Goal: Information Seeking & Learning: Learn about a topic

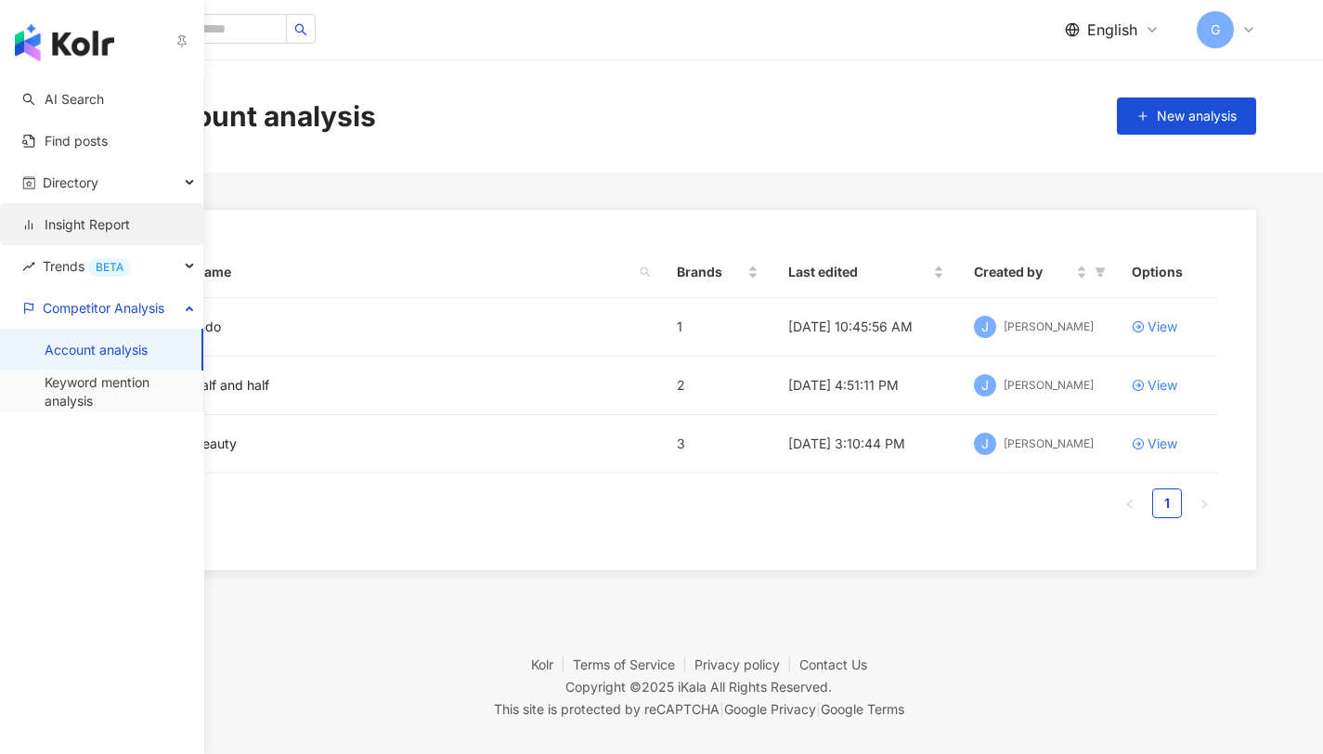
click at [73, 215] on link "Insight Report" at bounding box center [76, 224] width 108 height 19
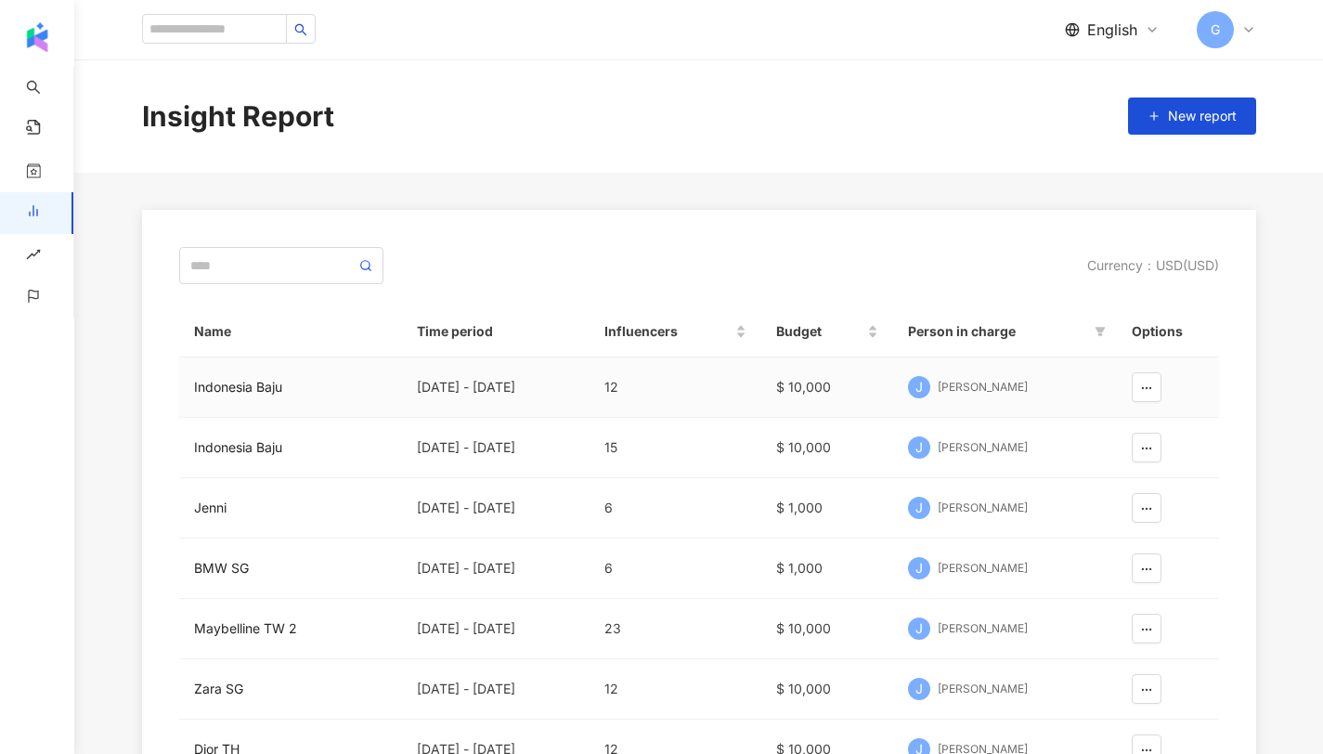
click at [273, 392] on div "Indonesia Baju" at bounding box center [290, 387] width 193 height 20
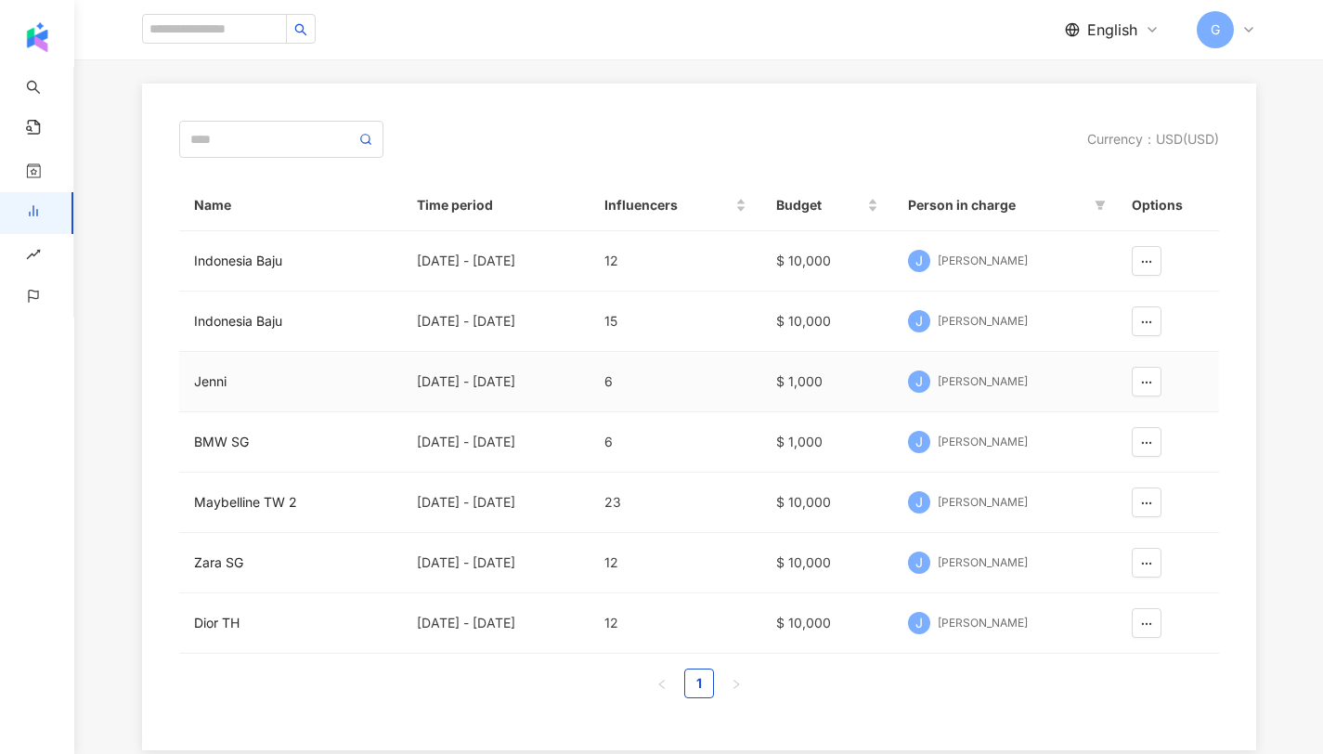
scroll to position [171, 0]
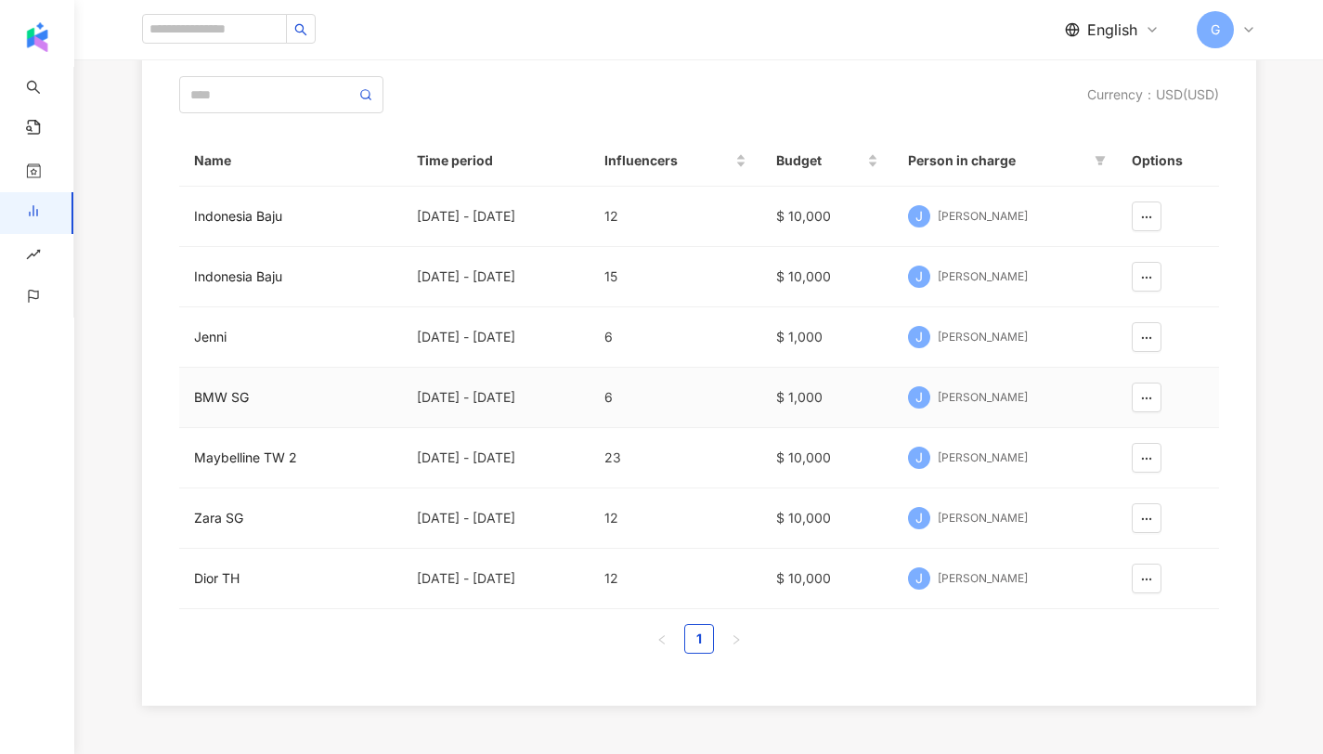
click at [219, 391] on div "BMW SG" at bounding box center [290, 397] width 193 height 20
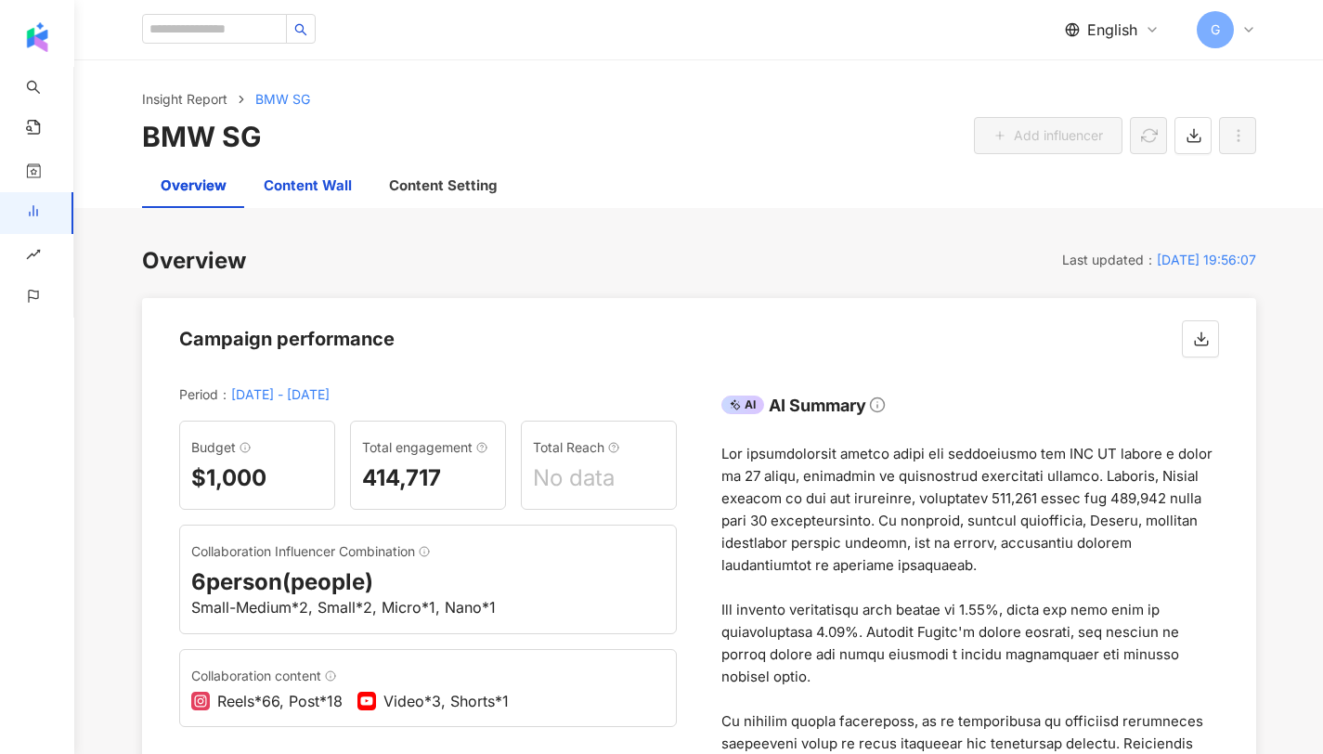
click at [266, 182] on div "Content Wall" at bounding box center [308, 186] width 88 height 22
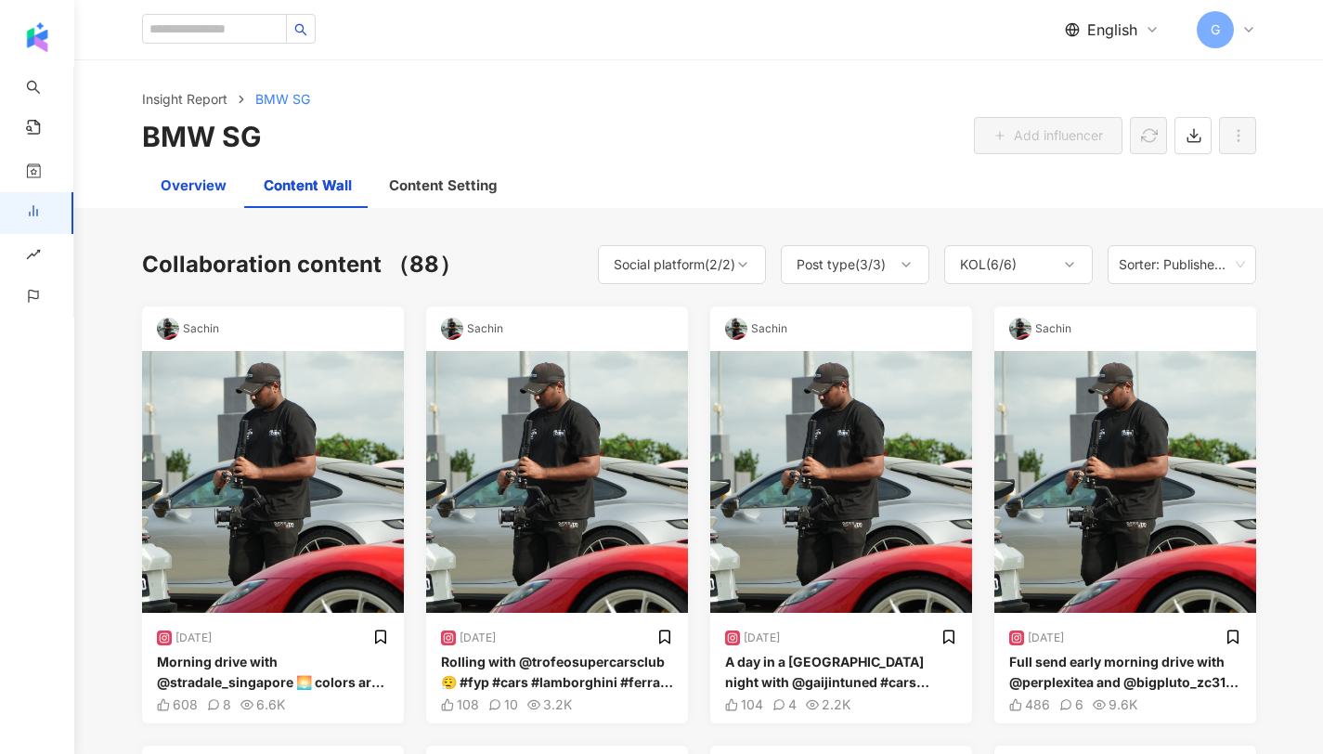
click at [189, 188] on div "Overview" at bounding box center [194, 186] width 66 height 22
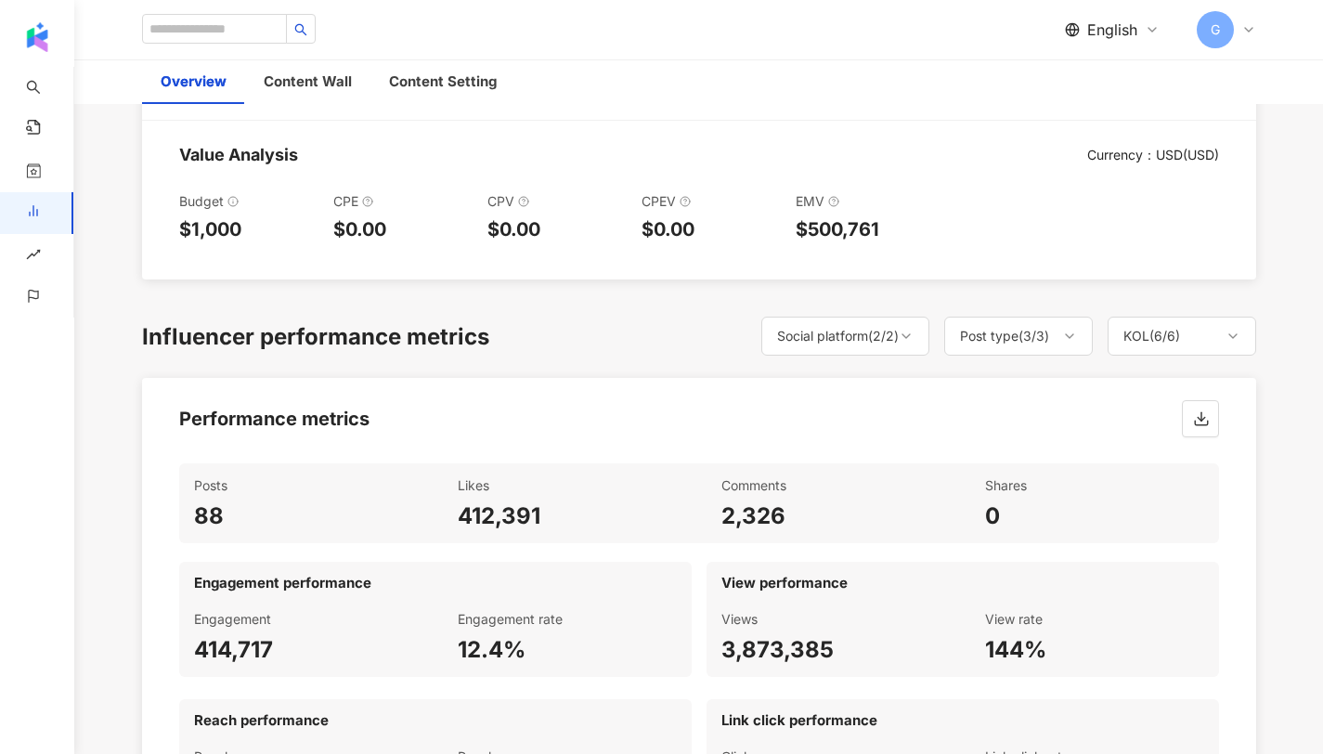
scroll to position [813, 0]
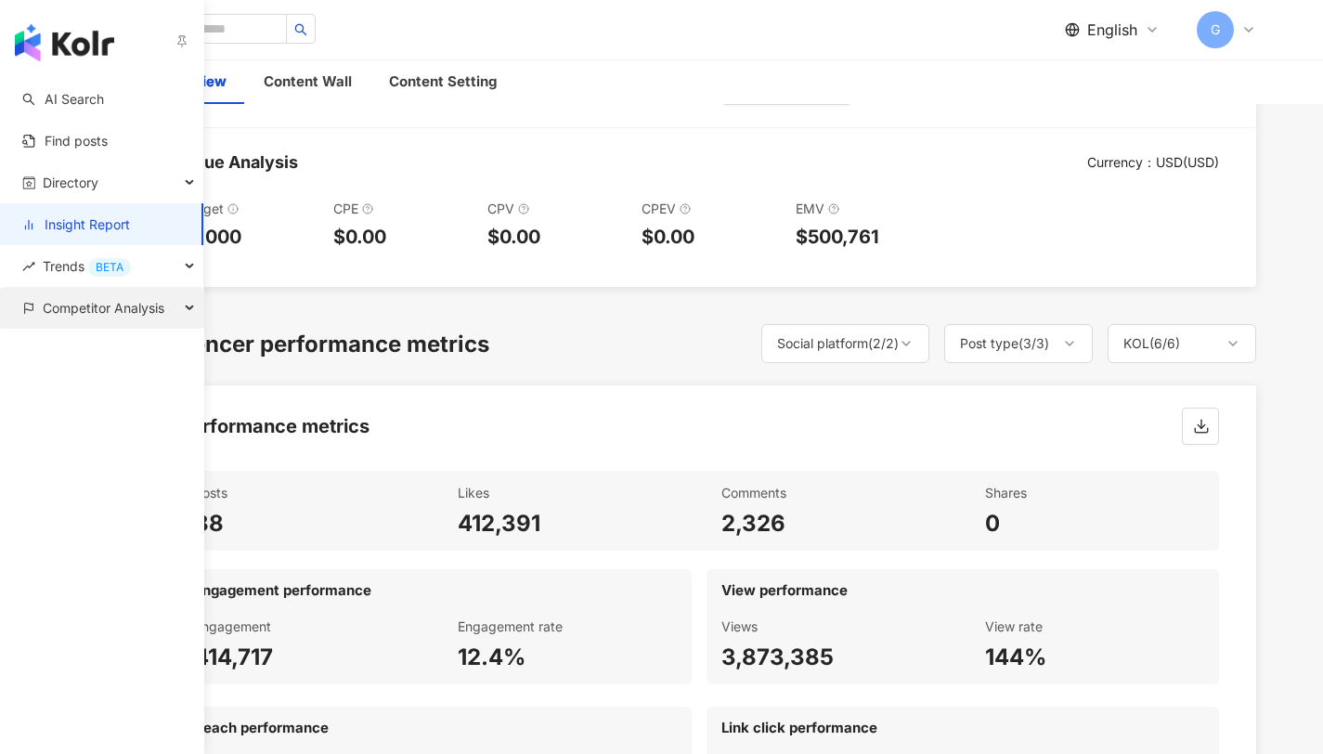
click at [79, 300] on span "Competitor Analysis" at bounding box center [104, 308] width 122 height 42
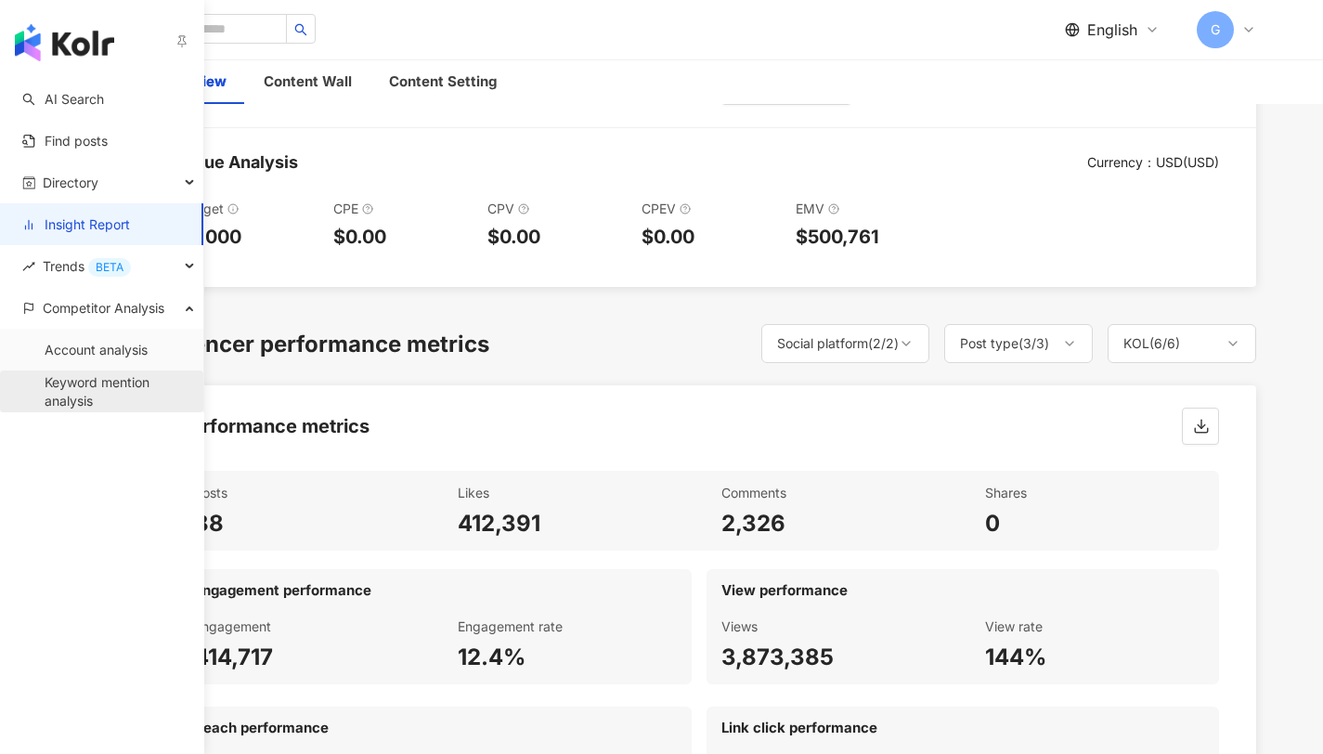
click at [90, 379] on link "Keyword mention analysis" at bounding box center [117, 391] width 144 height 36
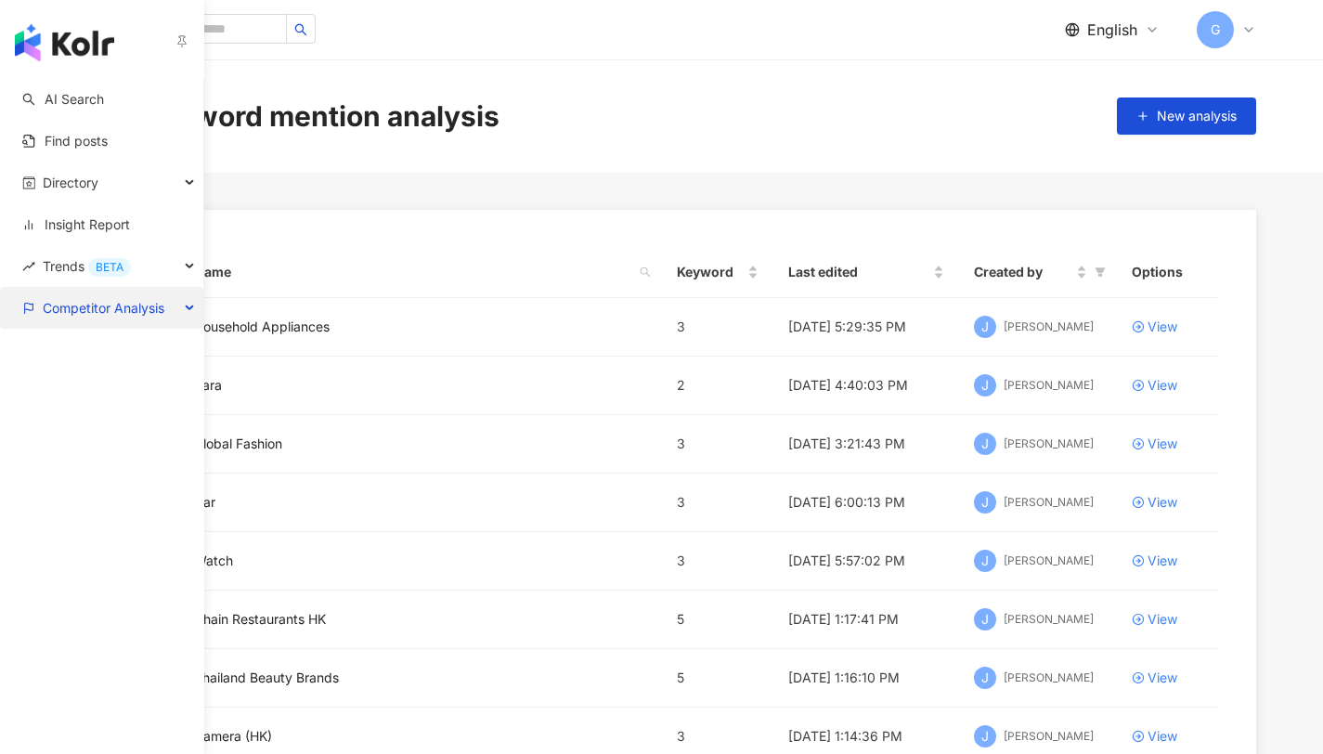
click at [68, 301] on span "Competitor Analysis" at bounding box center [104, 308] width 122 height 42
